Goal: Task Accomplishment & Management: Manage account settings

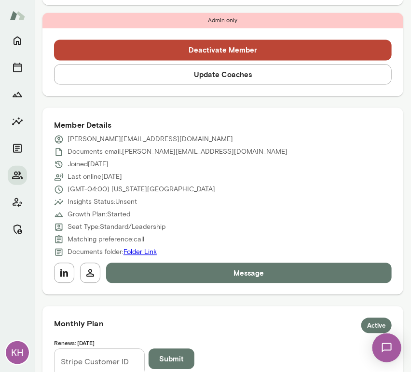
scroll to position [445, 0]
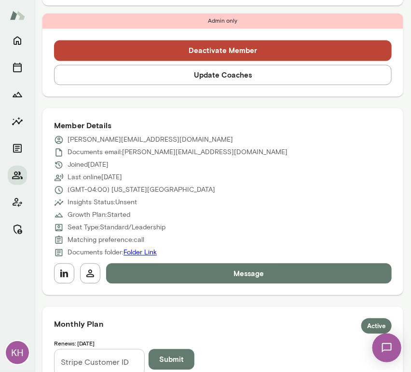
click at [148, 65] on button "Update Coaches" at bounding box center [223, 75] width 338 height 20
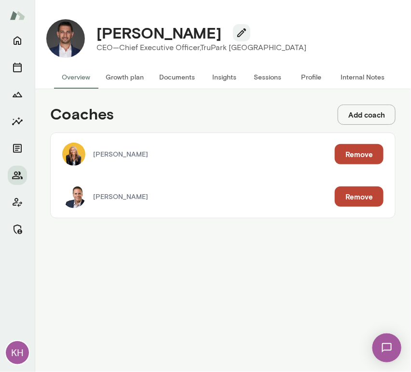
click at [345, 151] on button "Remove" at bounding box center [359, 154] width 49 height 20
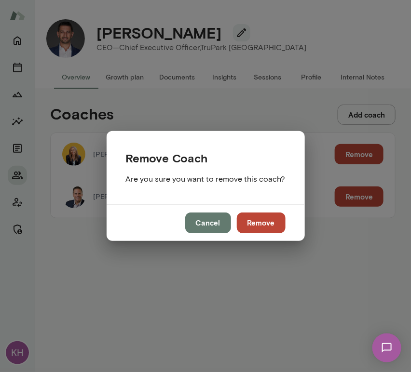
click at [250, 223] on button "Remove" at bounding box center [261, 223] width 49 height 20
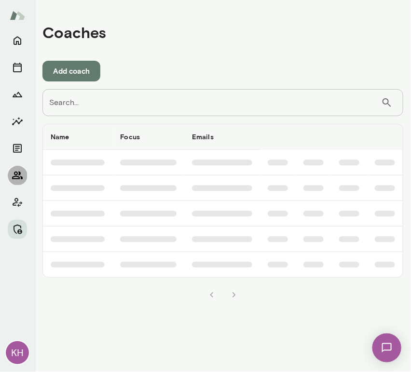
click at [17, 177] on icon "Members" at bounding box center [17, 176] width 11 height 8
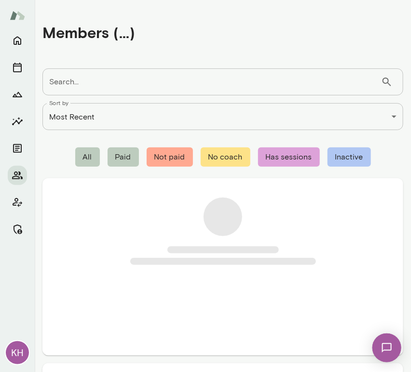
click at [78, 83] on input "Search..." at bounding box center [211, 81] width 339 height 27
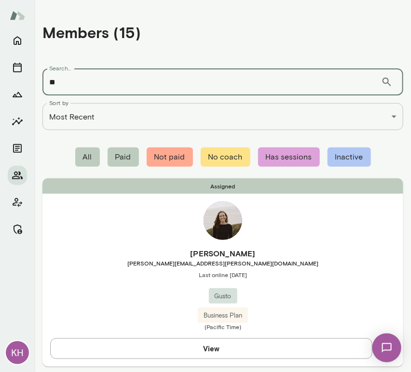
type input "*"
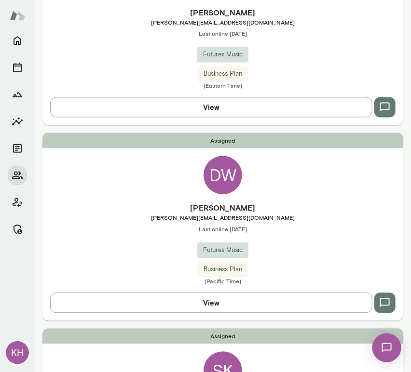
scroll to position [616, 0]
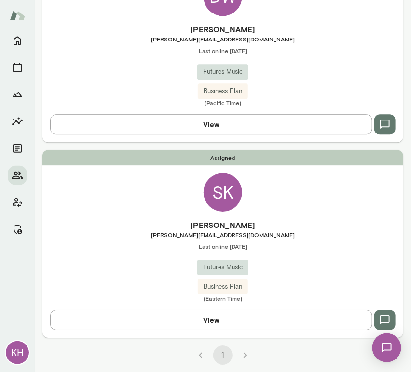
type input "*******"
click at [113, 238] on div "Sarah Kesselman sarah@futures.music Last online July 24 Futures Music Business …" at bounding box center [222, 260] width 361 height 83
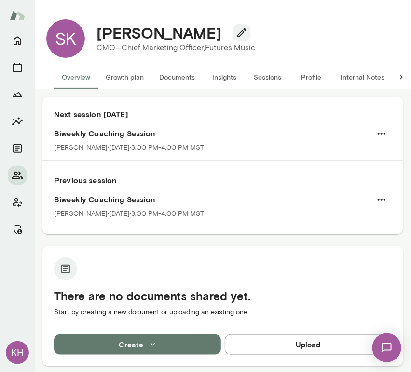
drag, startPoint x: 218, startPoint y: 38, endPoint x: 97, endPoint y: 32, distance: 121.2
click at [97, 32] on div "Sarah Kesselman" at bounding box center [176, 33] width 174 height 18
copy h4 "Sarah Kesselman"
click at [153, 14] on div "SK Sarah Kesselman CMO—Chief Marketing Officer, Futures Music (GMT-04:00) New Y…" at bounding box center [223, 39] width 368 height 54
drag, startPoint x: 221, startPoint y: 36, endPoint x: 98, endPoint y: 38, distance: 123.0
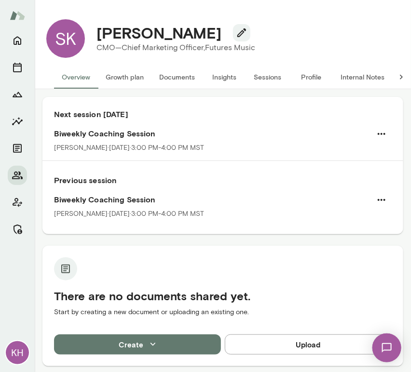
click at [98, 38] on div "Sarah Kesselman" at bounding box center [176, 33] width 174 height 18
copy h4 "Sarah Kesselman"
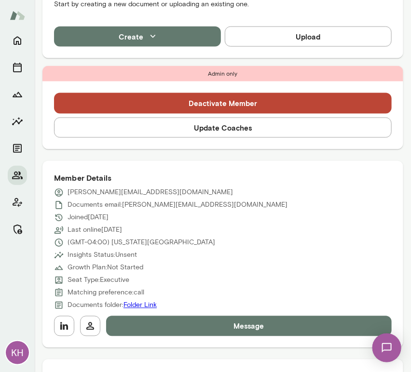
scroll to position [344, 0]
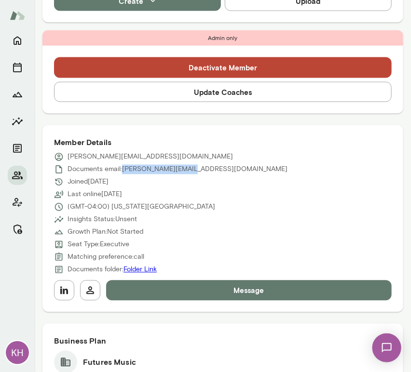
drag, startPoint x: 193, startPoint y: 165, endPoint x: 123, endPoint y: 170, distance: 70.1
click at [123, 170] on div "Documents email: sarah@futures.music" at bounding box center [223, 170] width 338 height 10
copy p "sarah@futures.music"
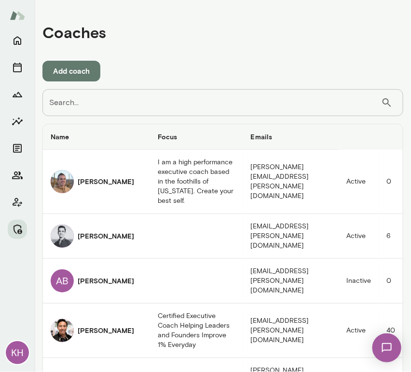
click at [104, 107] on input "Search..." at bounding box center [211, 102] width 339 height 27
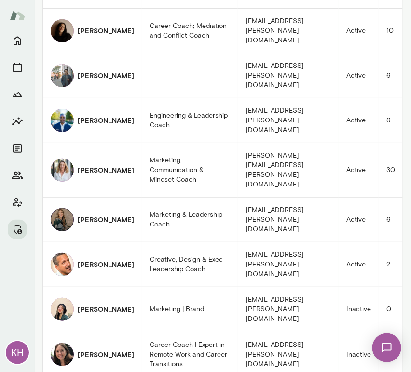
scroll to position [615, 0]
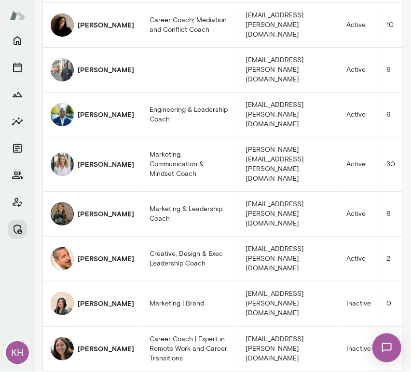
type input "****"
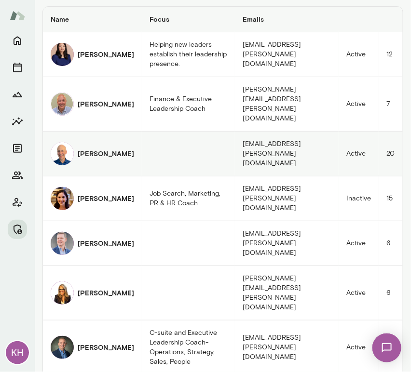
scroll to position [157, 0]
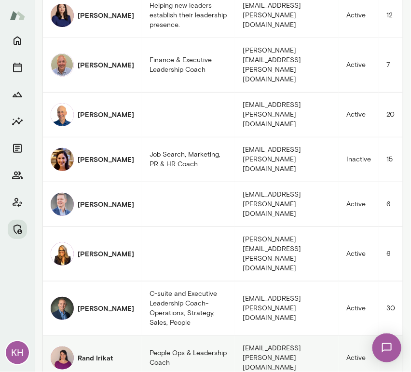
click at [65, 347] on img "coaches table" at bounding box center [62, 358] width 23 height 23
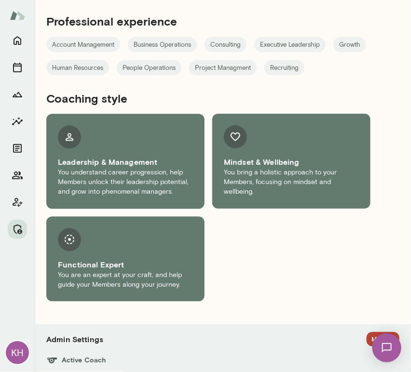
scroll to position [486, 0]
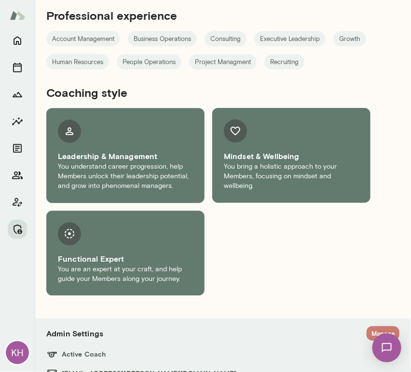
click at [367, 335] on button "Manage" at bounding box center [383, 333] width 33 height 15
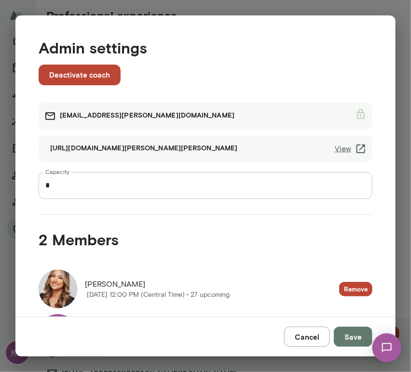
scroll to position [59, 0]
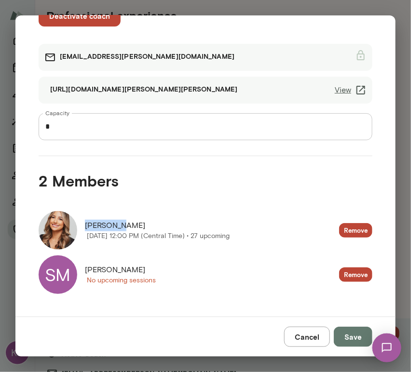
drag, startPoint x: 120, startPoint y: 226, endPoint x: 84, endPoint y: 225, distance: 35.7
click at [84, 225] on div "Paola Mai Wednesday, August 20 12:00 PM (Central Time) • 27 upcoming" at bounding box center [134, 230] width 191 height 39
copy span "Paola Mai"
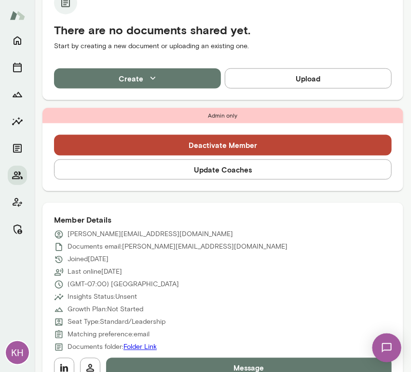
scroll to position [266, 0]
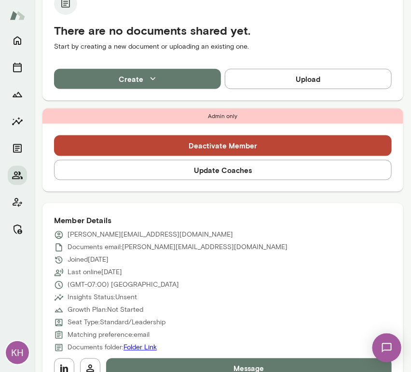
click at [170, 169] on button "Update Coaches" at bounding box center [223, 170] width 338 height 20
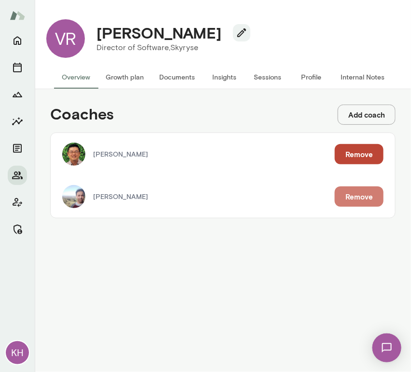
click at [357, 195] on button "Remove" at bounding box center [359, 197] width 49 height 20
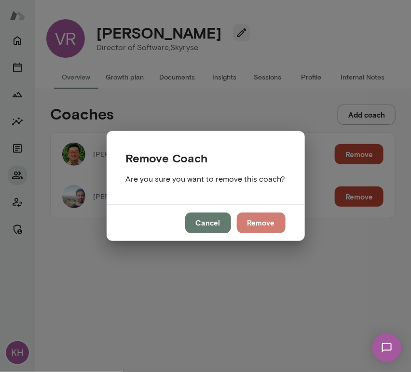
click at [262, 223] on button "Remove" at bounding box center [261, 223] width 49 height 20
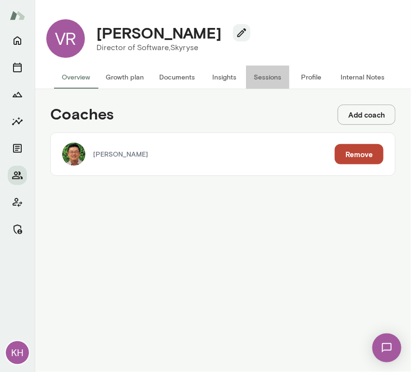
click at [266, 79] on button "Sessions" at bounding box center [267, 77] width 43 height 23
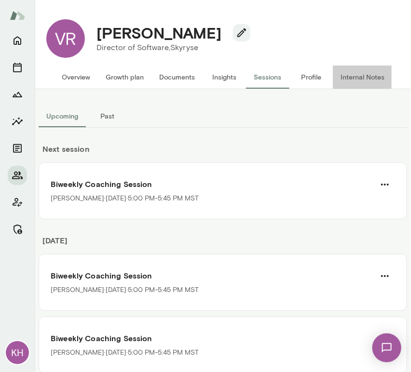
click at [353, 81] on button "Internal Notes" at bounding box center [362, 77] width 59 height 23
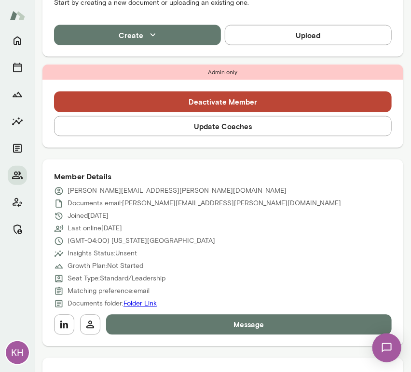
scroll to position [328, 0]
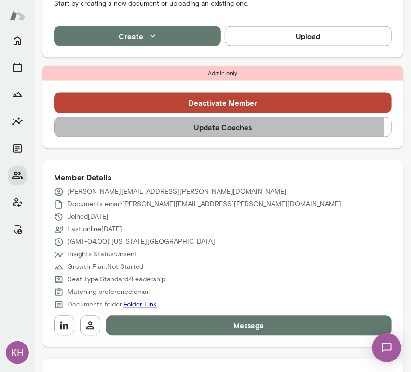
click at [211, 129] on button "Update Coaches" at bounding box center [223, 127] width 338 height 20
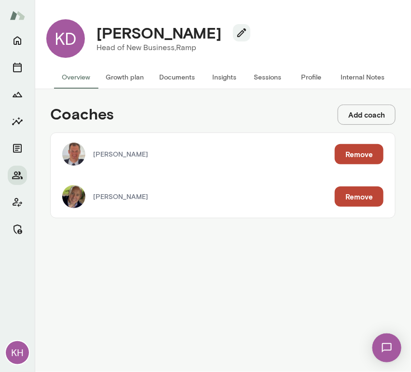
click at [357, 193] on button "Remove" at bounding box center [359, 197] width 49 height 20
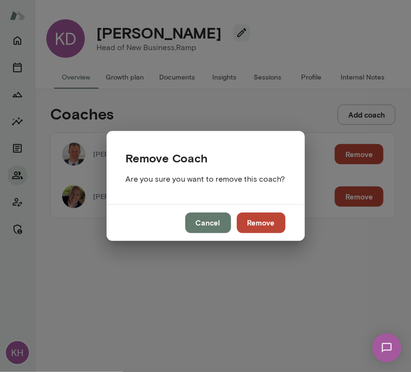
click at [258, 222] on button "Remove" at bounding box center [261, 223] width 49 height 20
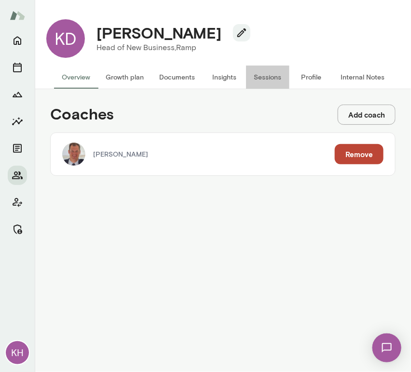
click at [270, 73] on button "Sessions" at bounding box center [267, 77] width 43 height 23
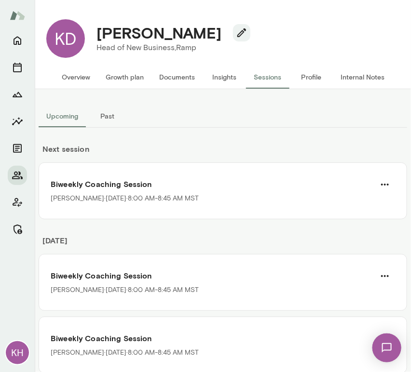
click at [81, 77] on button "Overview" at bounding box center [76, 77] width 44 height 23
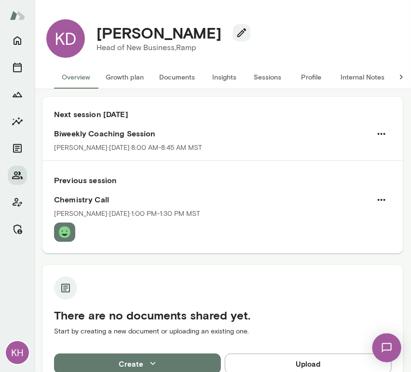
click at [225, 32] on div "Kevin Dzierzawski" at bounding box center [170, 33] width 162 height 18
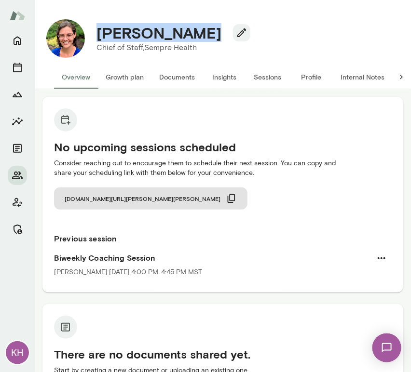
drag, startPoint x: 209, startPoint y: 36, endPoint x: 100, endPoint y: 30, distance: 109.6
click at [100, 30] on h4 "[PERSON_NAME]" at bounding box center [158, 33] width 125 height 18
copy h4 "[PERSON_NAME]"
click at [263, 76] on button "Sessions" at bounding box center [267, 77] width 43 height 23
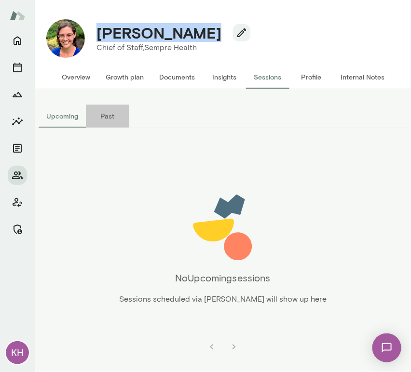
click at [110, 119] on button "Past" at bounding box center [107, 116] width 43 height 23
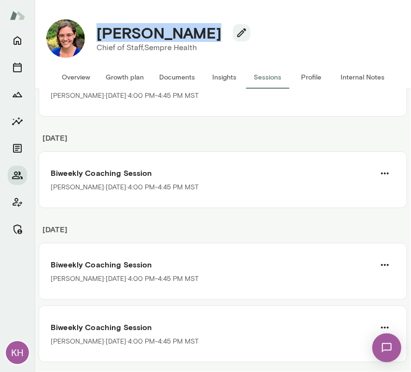
scroll to position [2055, 0]
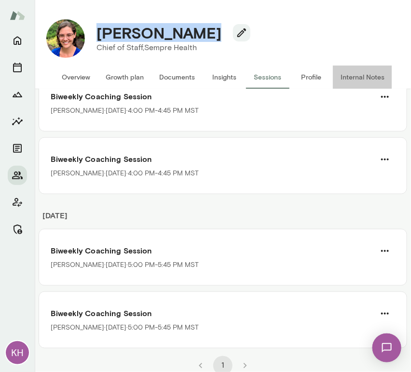
click at [368, 76] on button "Internal Notes" at bounding box center [362, 77] width 59 height 23
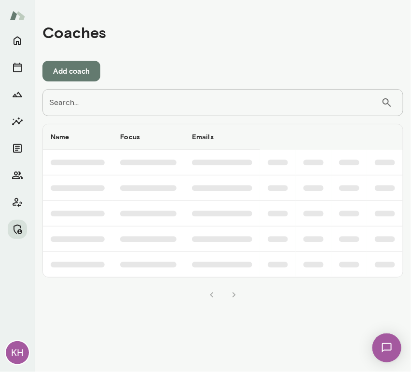
click at [163, 103] on input "Search..." at bounding box center [211, 102] width 339 height 27
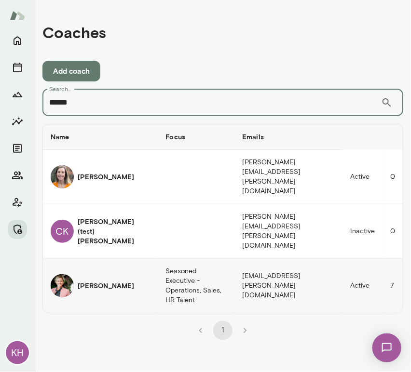
type input "*****"
click at [71, 274] on img "coaches table" at bounding box center [62, 285] width 23 height 23
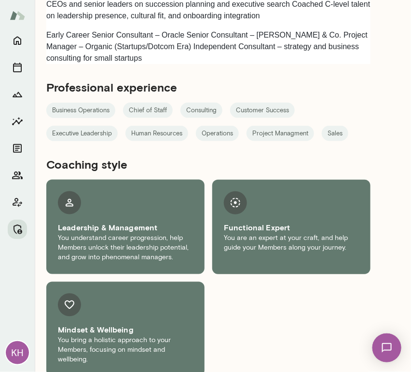
scroll to position [1363, 0]
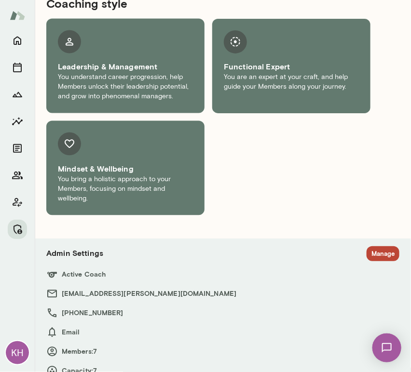
click at [369, 269] on section "Admin Settings Manage Active Coach [EMAIL_ADDRESS][PERSON_NAME][DOMAIN_NAME] [P…" at bounding box center [222, 311] width 353 height 131
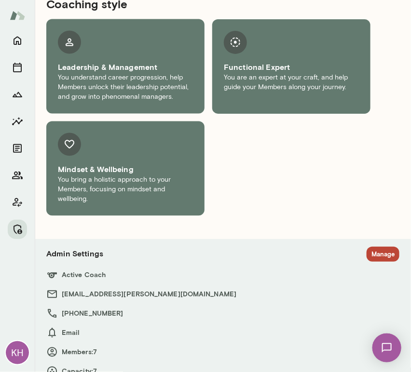
click at [367, 247] on button "Manage" at bounding box center [383, 254] width 33 height 15
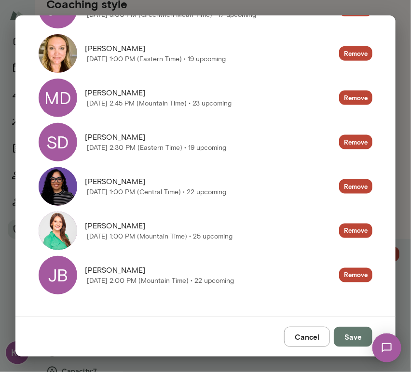
scroll to position [281, 0]
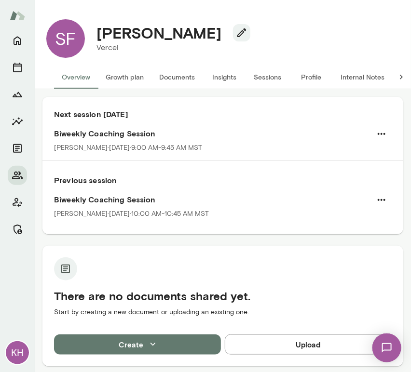
drag, startPoint x: 202, startPoint y: 35, endPoint x: 106, endPoint y: 34, distance: 96.0
click at [106, 34] on h4 "Sheena Ferrari" at bounding box center [158, 33] width 125 height 18
click at [149, 32] on h4 "Sheena Ferrari" at bounding box center [158, 33] width 125 height 18
drag, startPoint x: 202, startPoint y: 33, endPoint x: 96, endPoint y: 41, distance: 105.9
click at [96, 41] on h4 "Sheena Ferrari" at bounding box center [158, 33] width 125 height 18
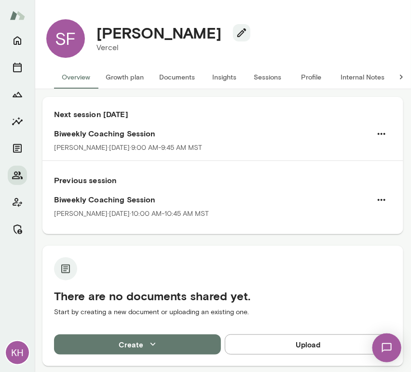
copy h4 "Sheena Ferrari"
click at [355, 77] on button "Internal Notes" at bounding box center [362, 77] width 59 height 23
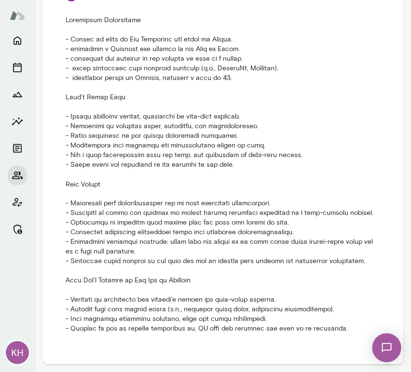
scroll to position [272, 0]
click at [332, 331] on p at bounding box center [223, 175] width 314 height 319
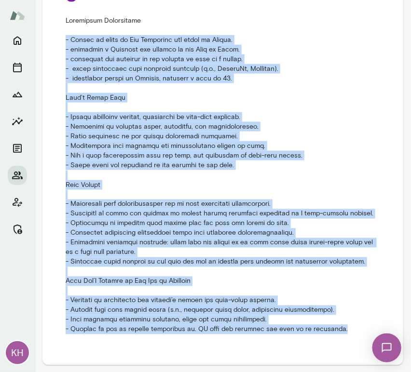
drag, startPoint x: 332, startPoint y: 331, endPoint x: 61, endPoint y: 35, distance: 401.4
click at [61, 35] on li "6/24/25 at 11:29 am" at bounding box center [223, 160] width 338 height 372
copy body "- Sheena is based in San Francisco and works at Vercel. - currently a Director …"
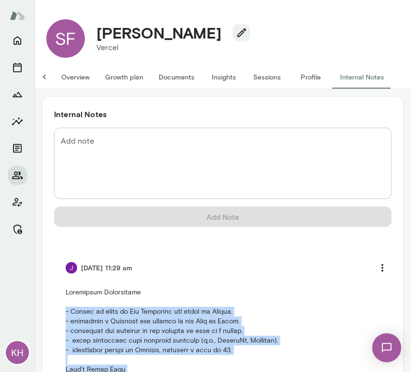
scroll to position [0, 0]
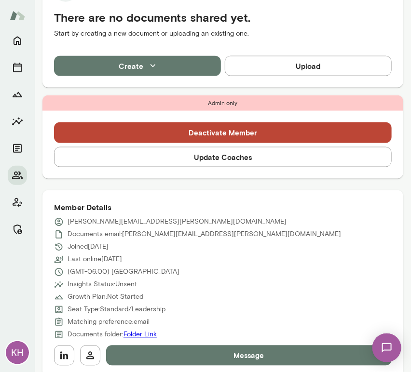
scroll to position [354, 0]
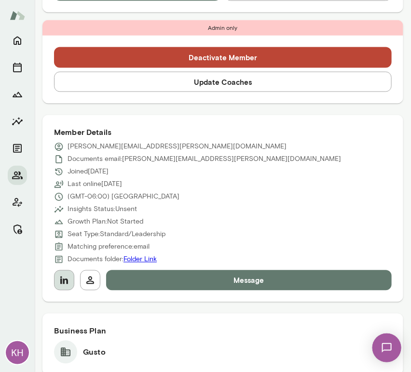
click at [65, 285] on icon "button" at bounding box center [64, 281] width 12 height 12
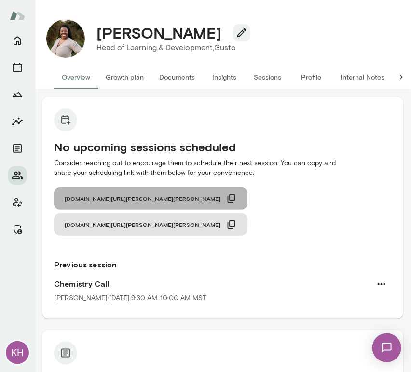
click at [226, 202] on icon "button" at bounding box center [231, 198] width 11 height 11
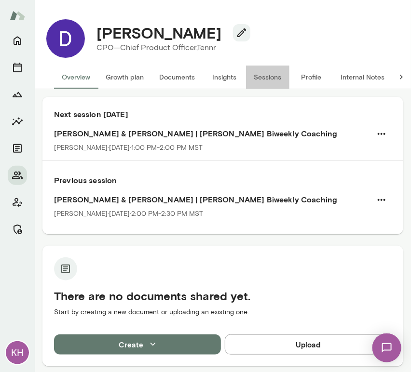
click at [271, 81] on button "Sessions" at bounding box center [267, 77] width 43 height 23
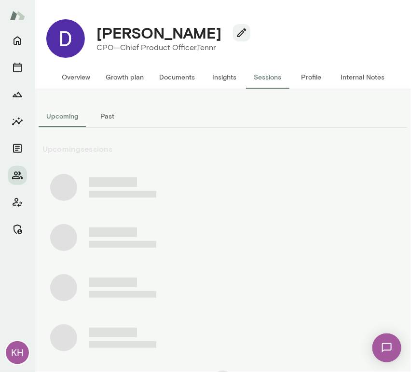
click at [107, 111] on button "Past" at bounding box center [107, 116] width 43 height 23
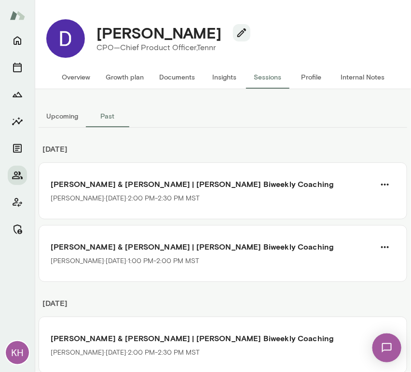
click at [73, 114] on button "Upcoming" at bounding box center [62, 116] width 47 height 23
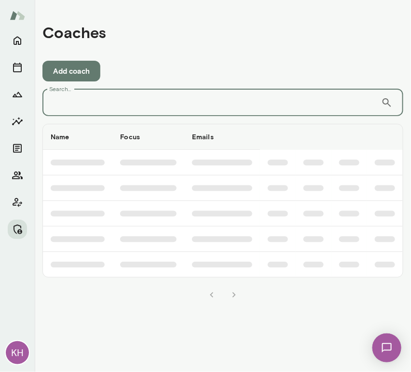
click at [127, 103] on input "Search..." at bounding box center [211, 102] width 339 height 27
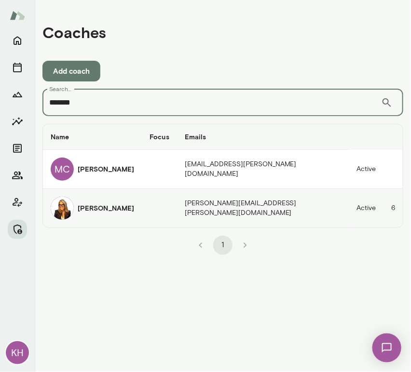
type input "*******"
click at [63, 208] on img "coaches table" at bounding box center [62, 208] width 23 height 23
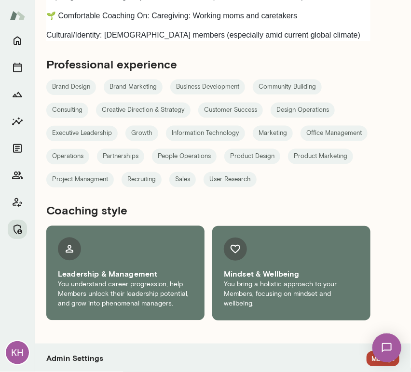
scroll to position [1385, 0]
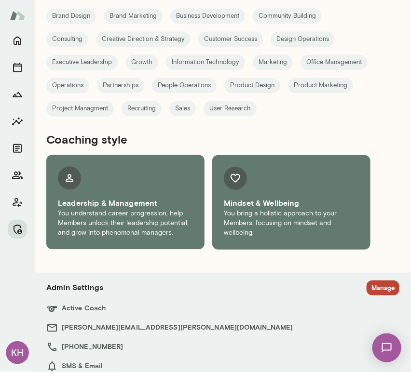
click at [373, 281] on button "Manage" at bounding box center [383, 288] width 33 height 15
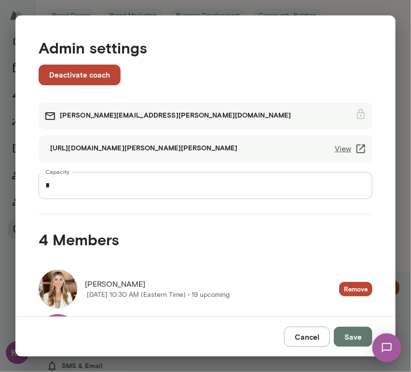
drag, startPoint x: 174, startPoint y: 144, endPoint x: 41, endPoint y: 143, distance: 132.1
drag, startPoint x: 41, startPoint y: 143, endPoint x: 253, endPoint y: 151, distance: 211.8
click at [253, 151] on div "https://cal.mento.co/melissa-lemberg View" at bounding box center [206, 149] width 334 height 27
click at [102, 149] on div "https://cal.mento.co/melissa-lemberg View" at bounding box center [206, 149] width 334 height 27
click at [171, 152] on div "https://cal.mento.co/melissa-lemberg View" at bounding box center [206, 149] width 334 height 27
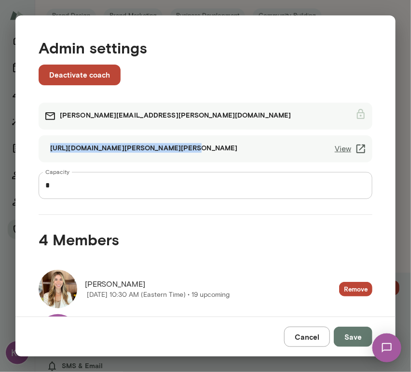
click at [169, 148] on div "https://cal.mento.co/melissa-lemberg View" at bounding box center [206, 149] width 334 height 27
copy div "https://cal.mento.co/melissa-lemberg"
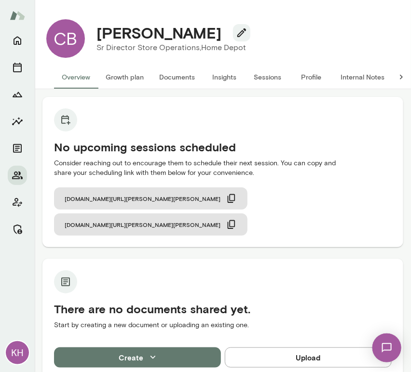
click at [358, 76] on button "Internal Notes" at bounding box center [362, 77] width 59 height 23
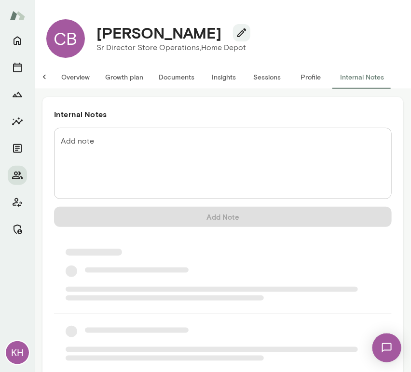
scroll to position [0, 8]
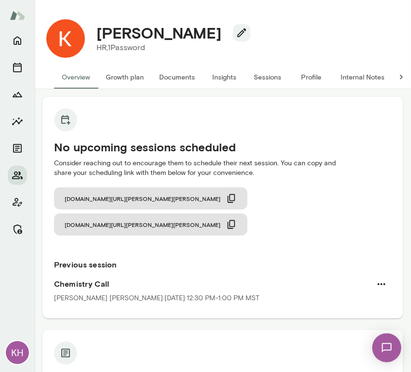
click at [257, 81] on button "Sessions" at bounding box center [267, 77] width 43 height 23
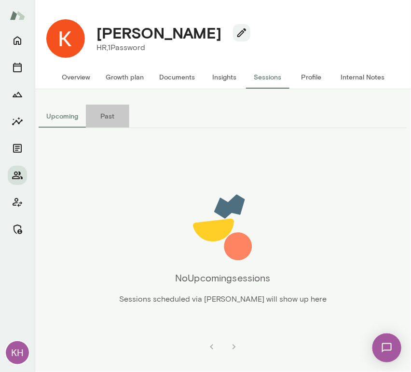
click at [104, 122] on button "Past" at bounding box center [107, 116] width 43 height 23
